Goal: Information Seeking & Learning: Check status

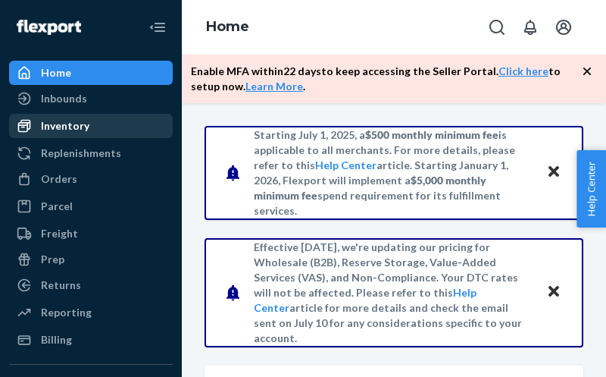
click at [83, 125] on div "Inventory" at bounding box center [65, 125] width 48 height 15
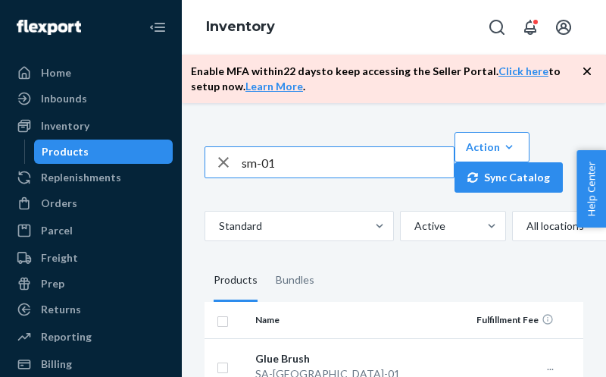
type input "sm-01"
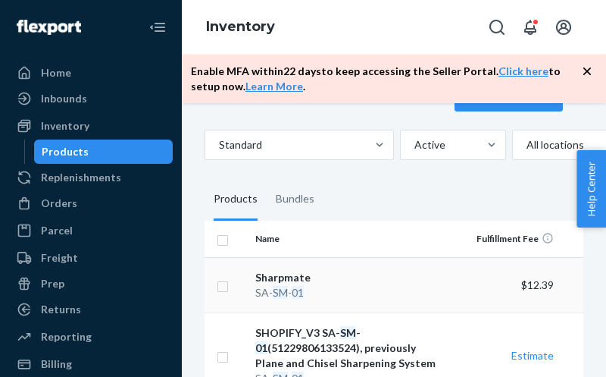
scroll to position [80, 0]
click at [312, 286] on div "[PERSON_NAME] - 01" at bounding box center [350, 293] width 190 height 15
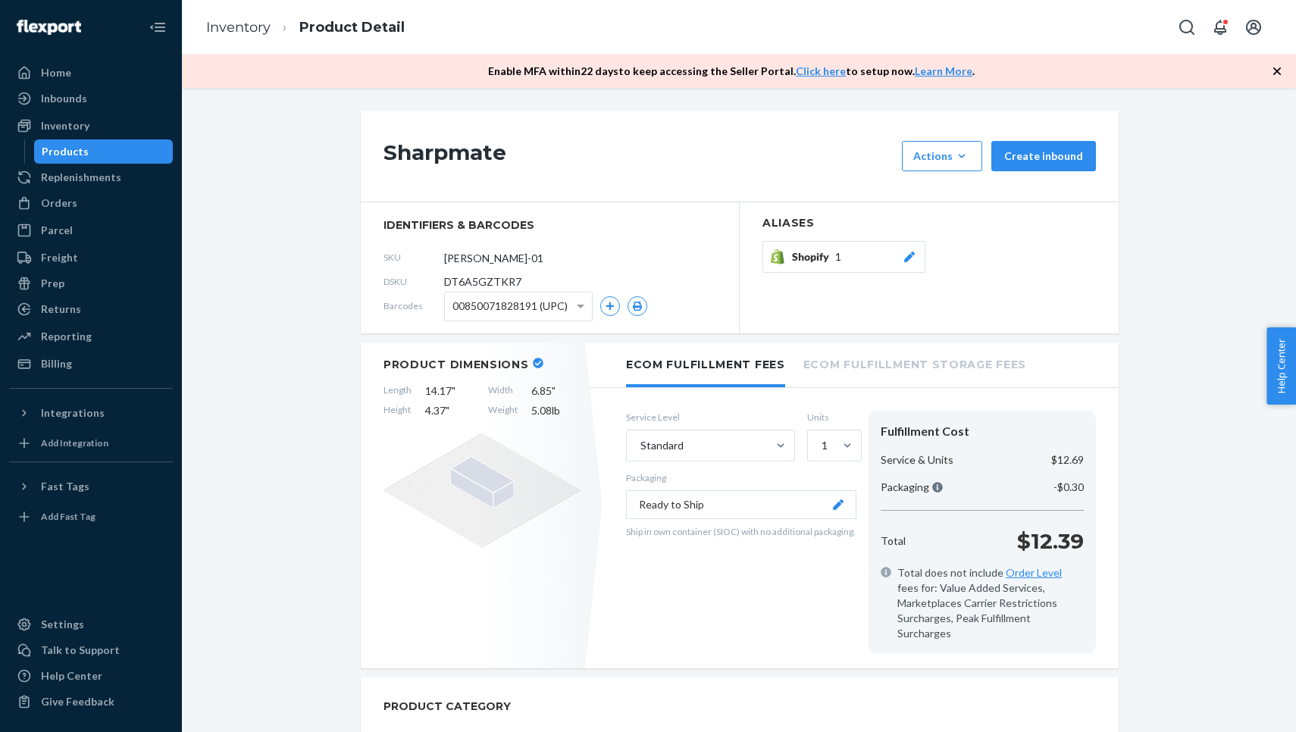
click at [605, 257] on span "Shopify" at bounding box center [813, 256] width 43 height 15
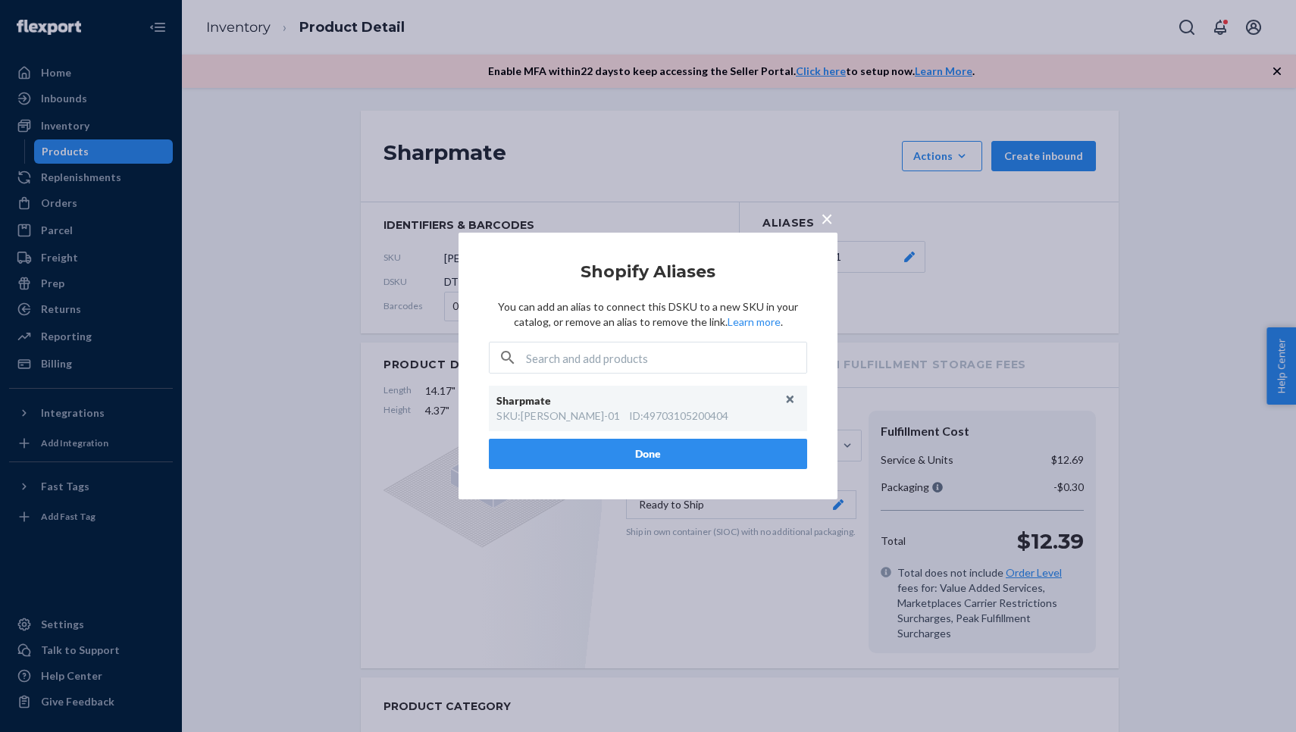
click at [605, 107] on div "× Shopify Aliases You can add an alias to connect this DSKU to a new SKU in you…" at bounding box center [648, 366] width 1296 height 732
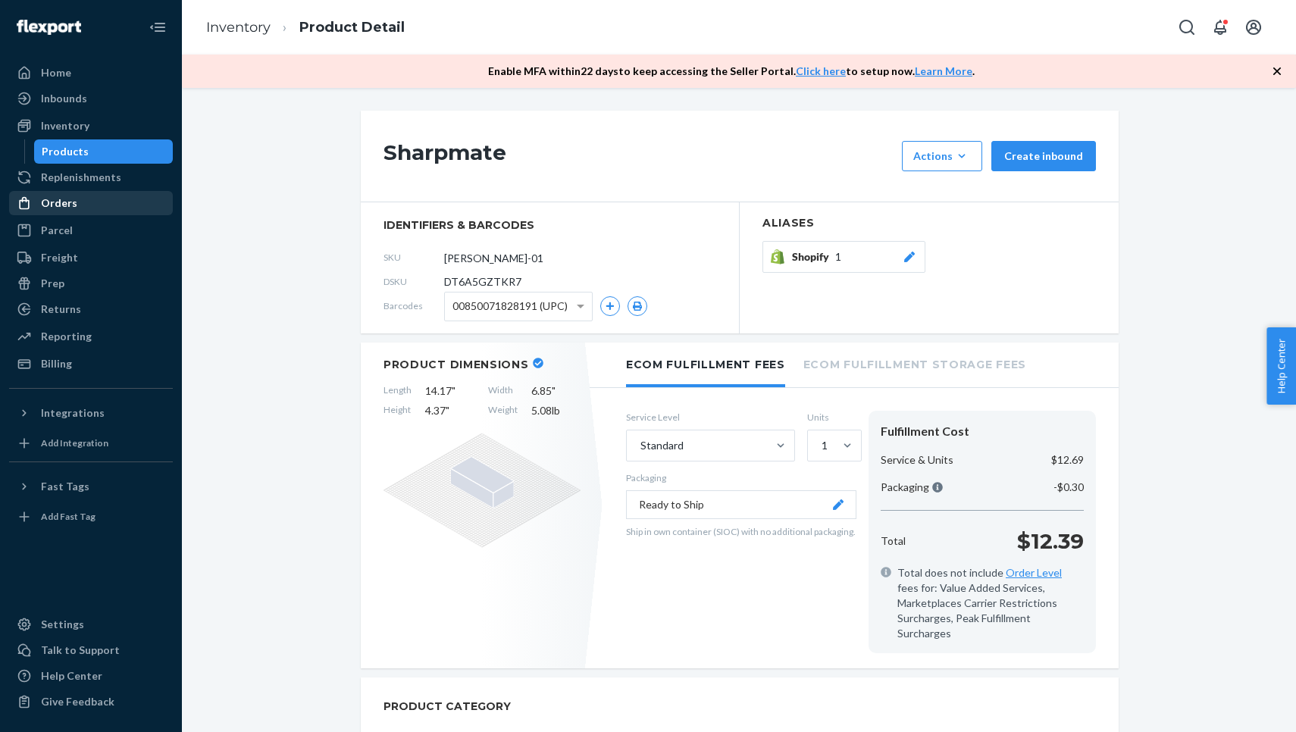
click at [67, 211] on div "Orders" at bounding box center [91, 202] width 161 height 21
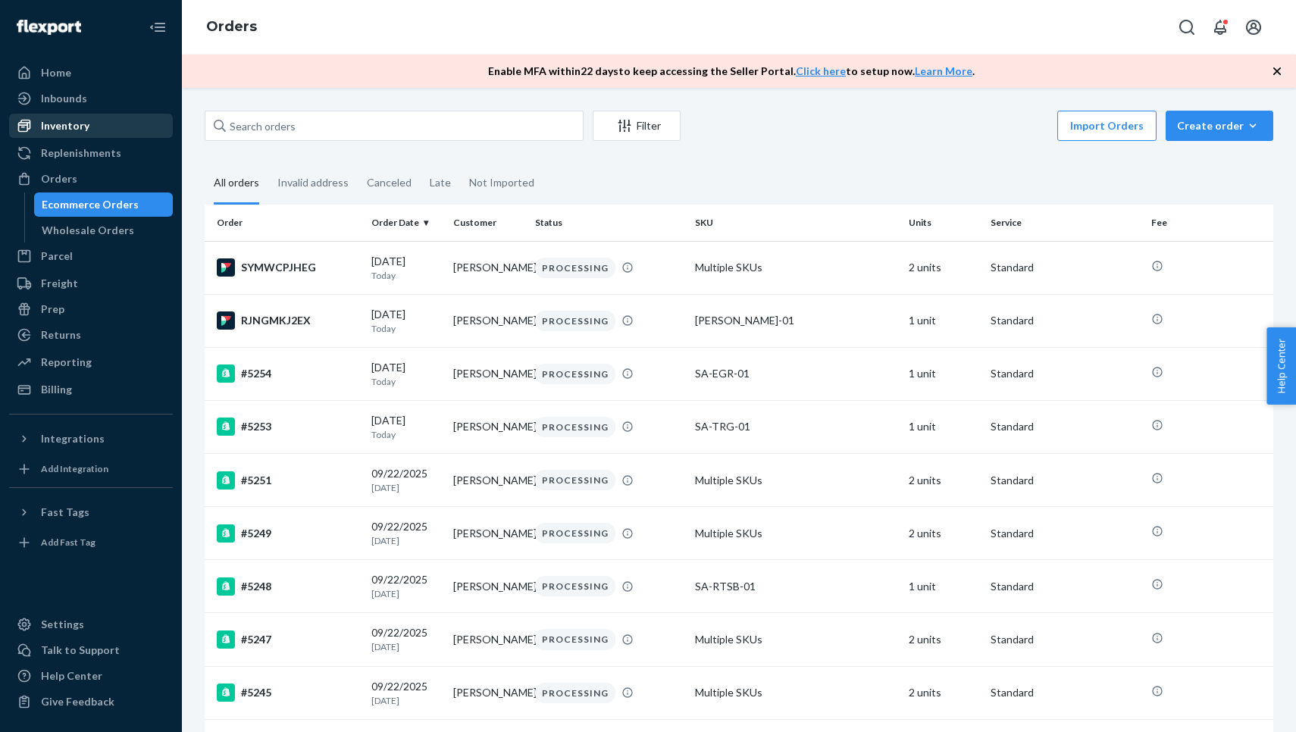
click at [99, 128] on div "Inventory" at bounding box center [91, 125] width 161 height 21
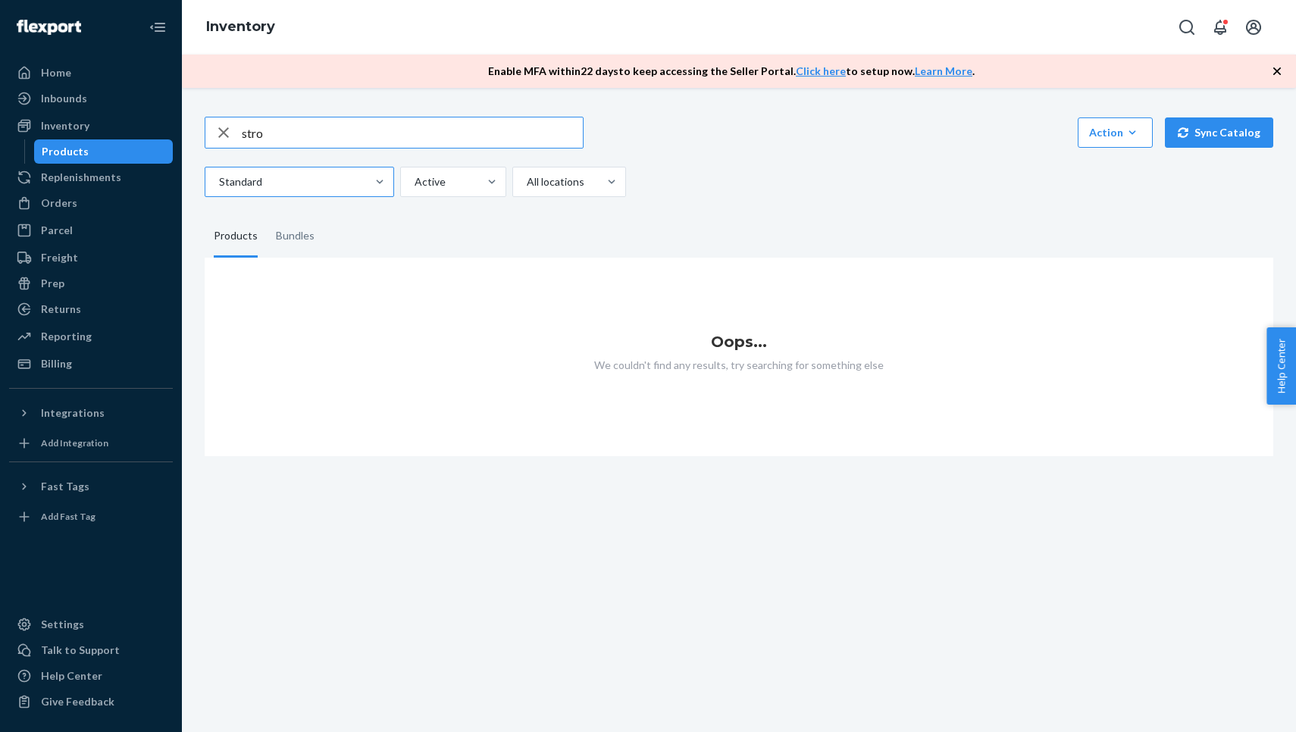
type input "stro"
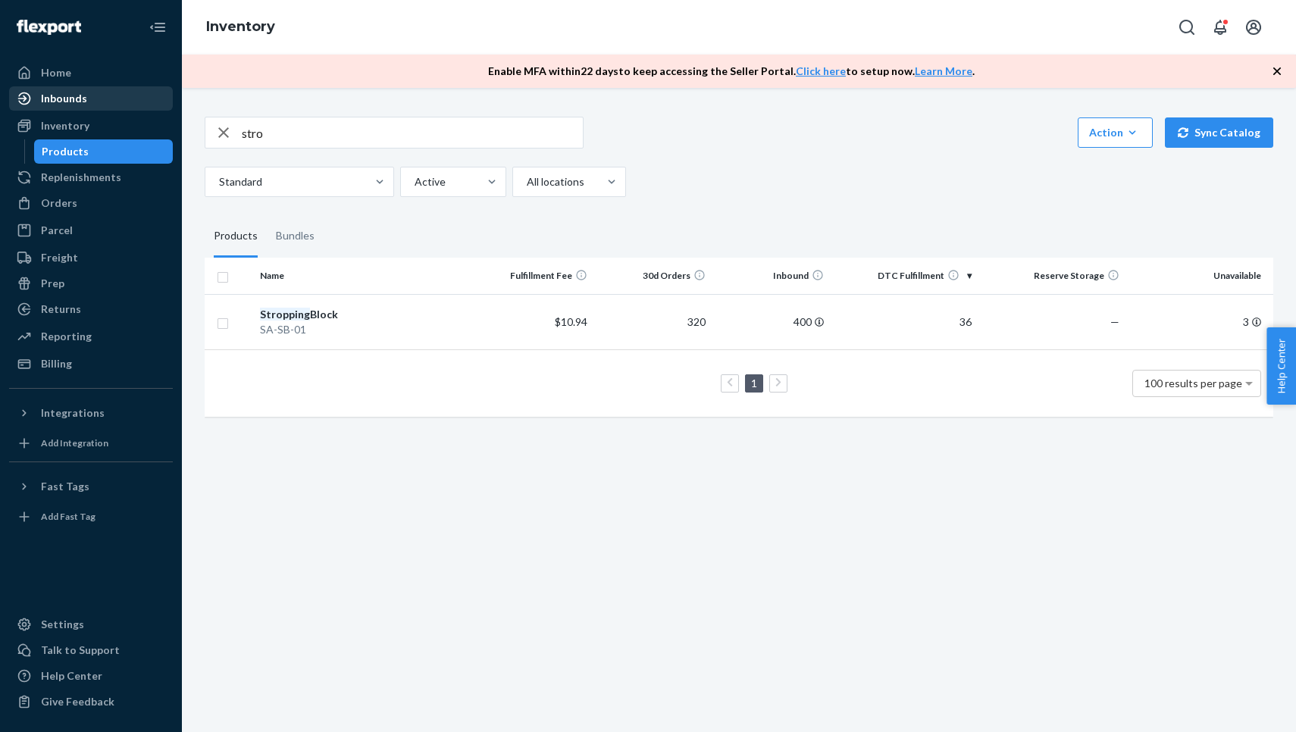
click at [115, 93] on div "Inbounds" at bounding box center [91, 98] width 161 height 21
